Goal: Find specific page/section: Find specific page/section

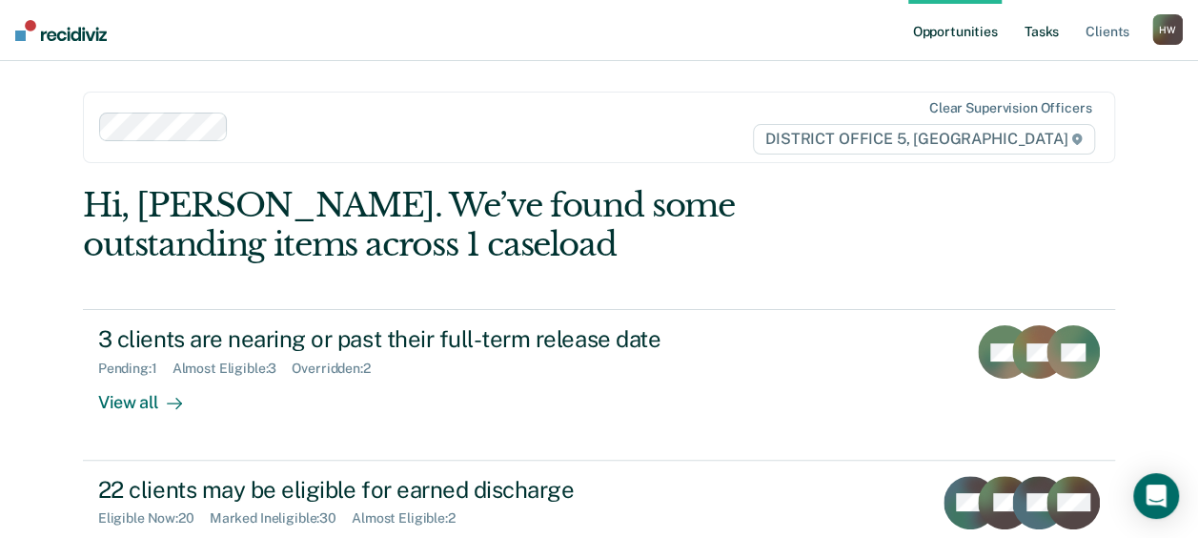
click at [1045, 33] on link "Tasks" at bounding box center [1042, 30] width 42 height 61
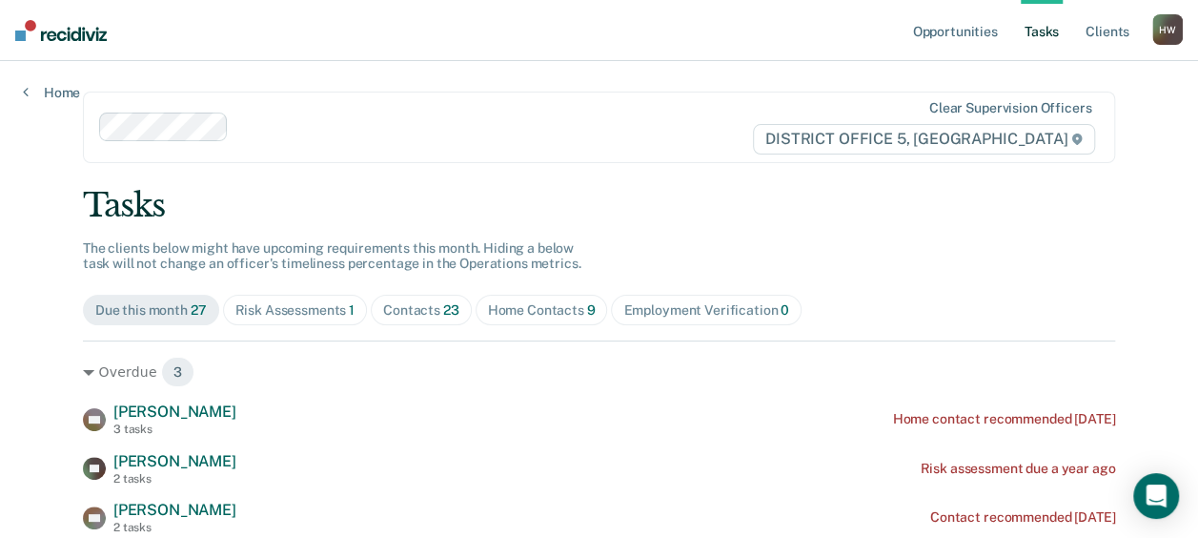
click at [423, 307] on div "Contacts 23" at bounding box center [421, 310] width 76 height 16
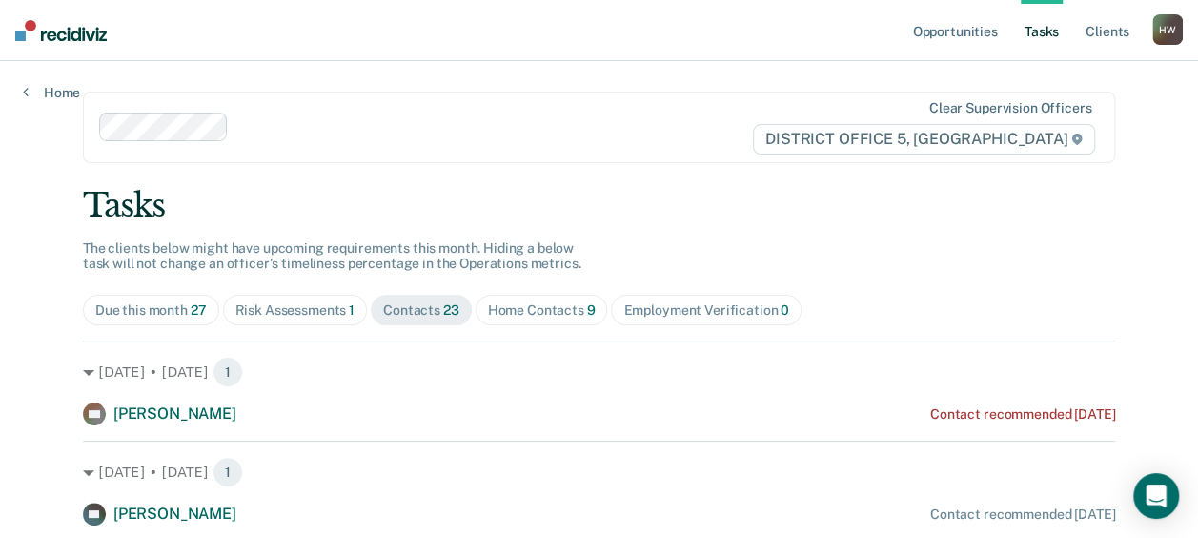
click at [988, 314] on div "Due this month 27 Risk Assessments 1 Contacts 23 Home Contacts 9 Employment Ver…" at bounding box center [599, 310] width 1032 height 31
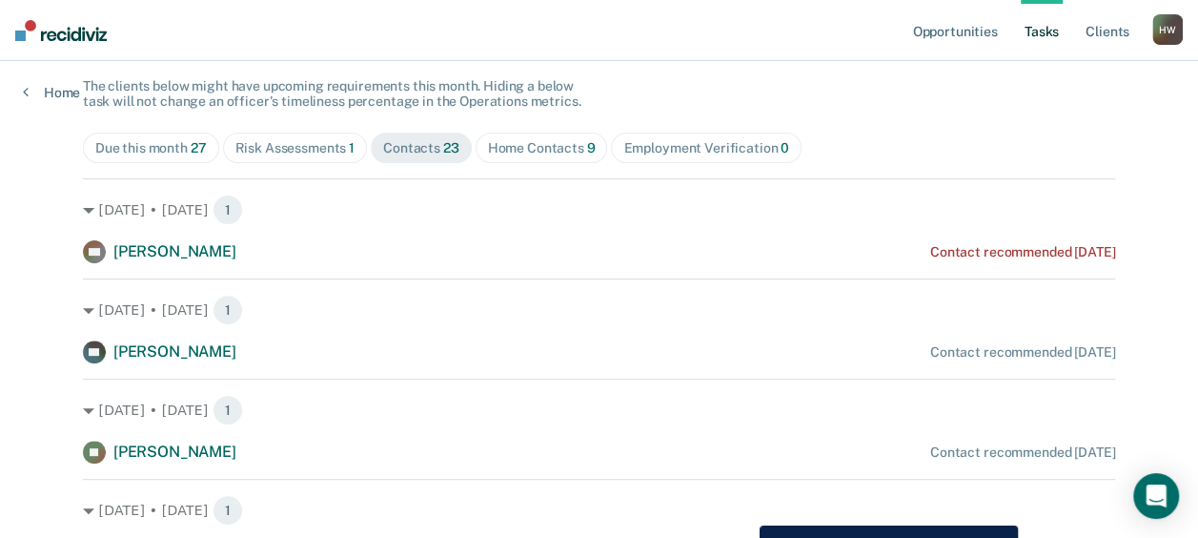
scroll to position [160, 0]
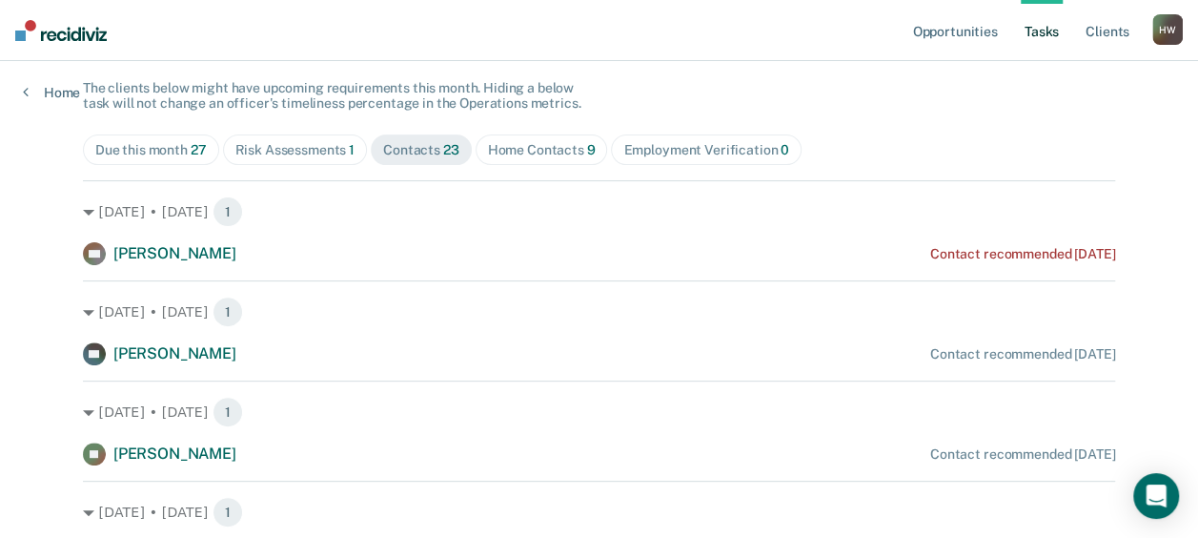
click at [544, 146] on div "Home Contacts 9" at bounding box center [542, 150] width 108 height 16
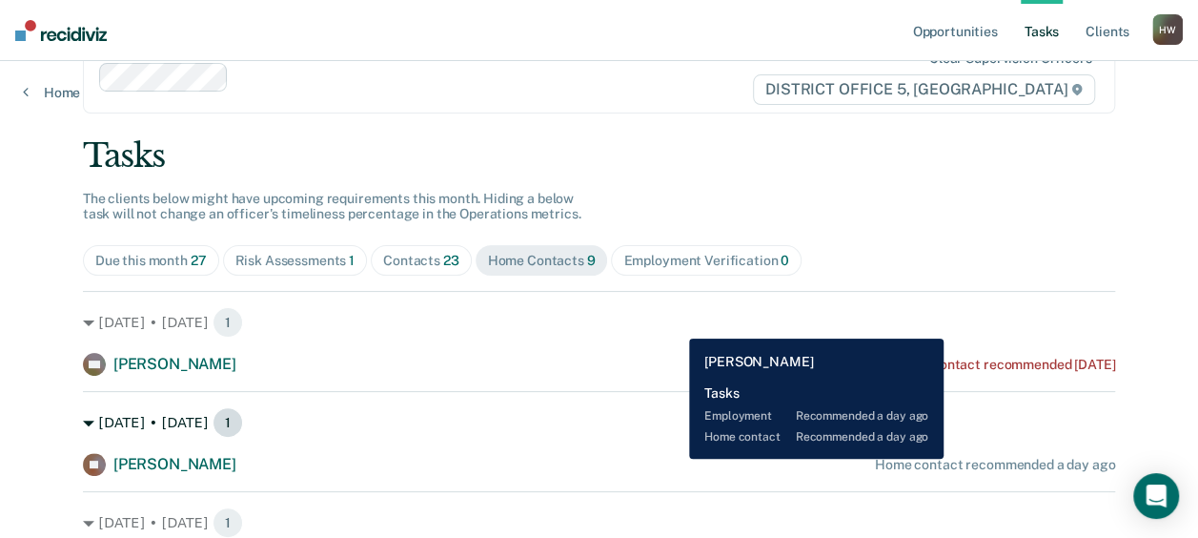
scroll to position [48, 0]
